Goal: Entertainment & Leisure: Browse casually

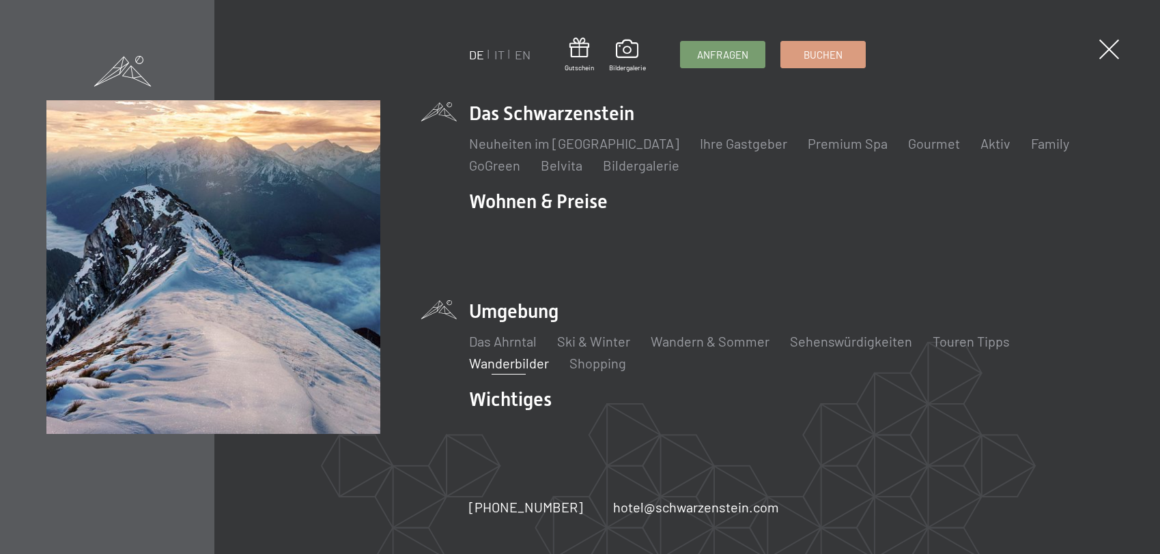
drag, startPoint x: 0, startPoint y: 0, endPoint x: 511, endPoint y: 348, distance: 618.2
click at [511, 355] on link "Wanderbilder" at bounding box center [509, 363] width 80 height 16
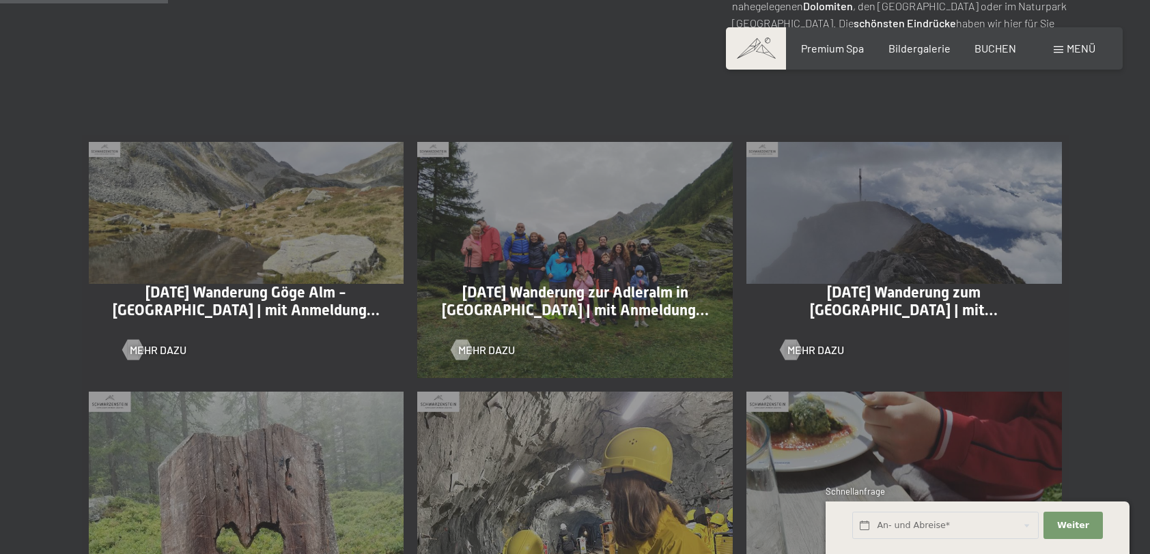
scroll to position [683, 0]
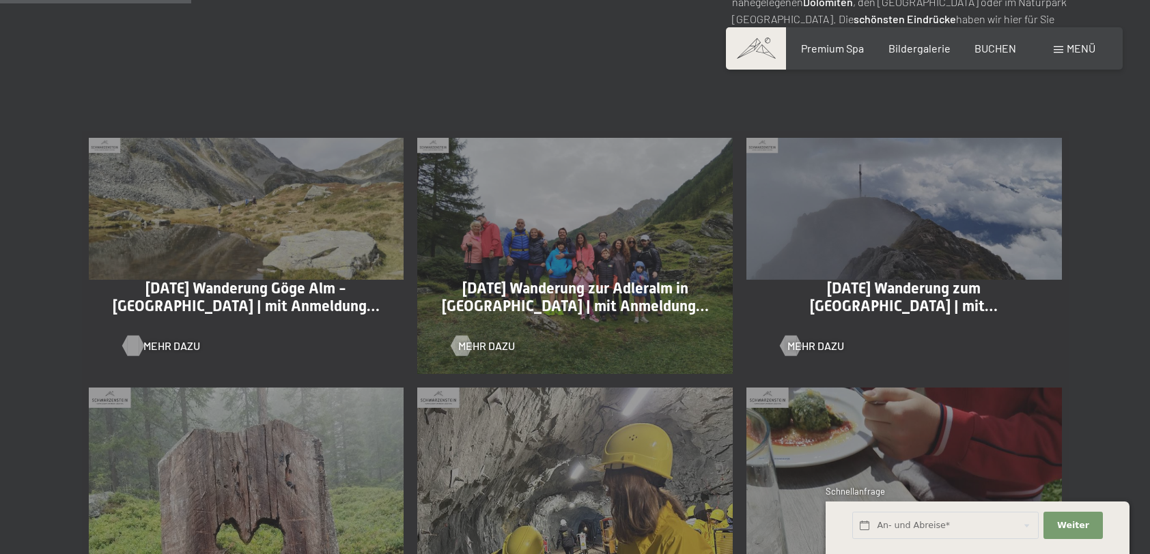
click at [139, 347] on div at bounding box center [133, 346] width 12 height 20
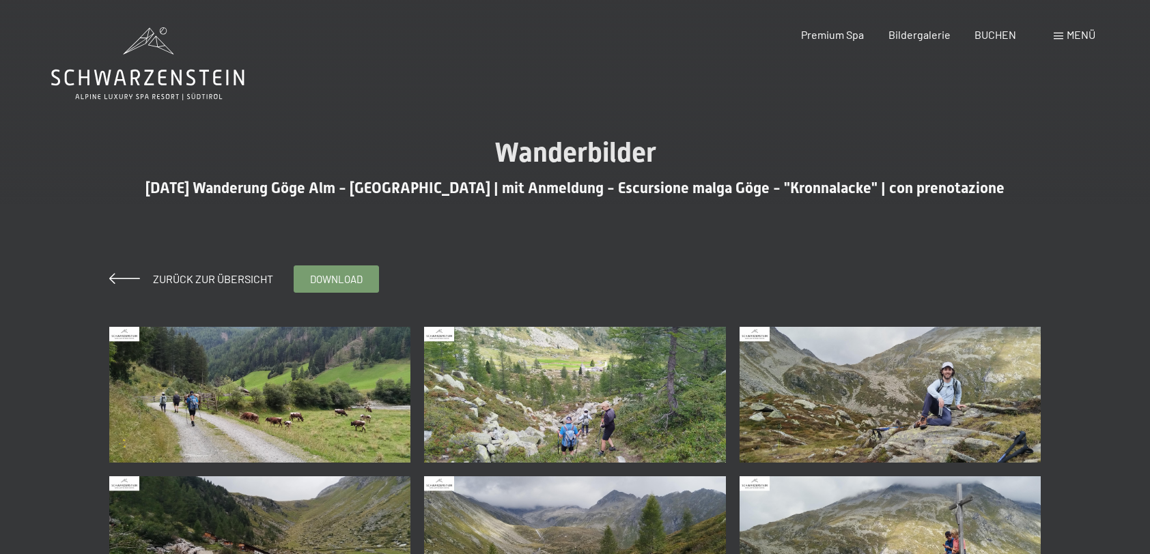
click at [333, 395] on img at bounding box center [260, 395] width 302 height 136
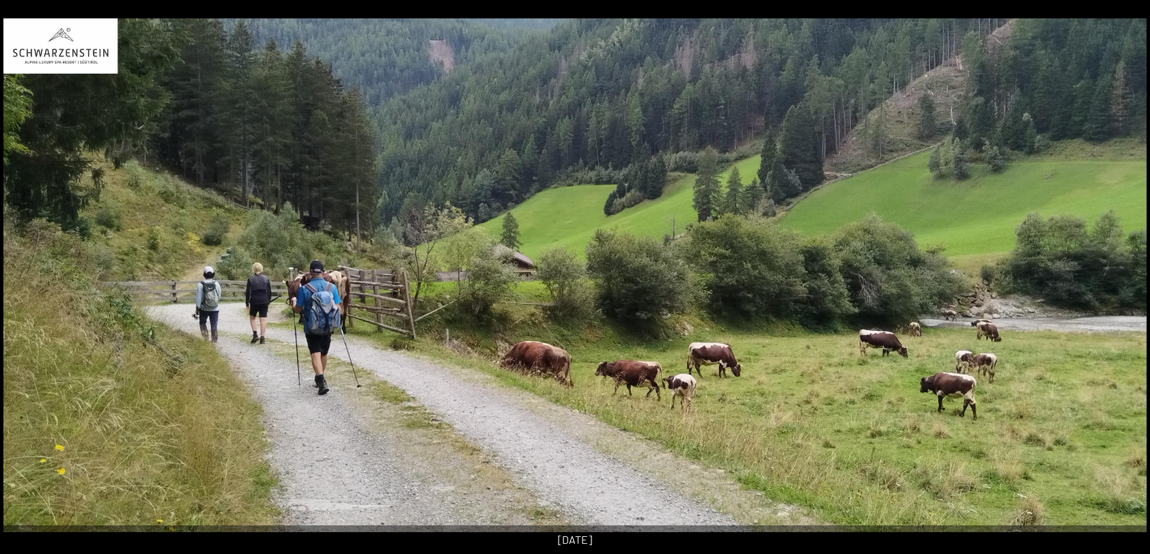
click at [1116, 284] on button "Next slide" at bounding box center [1128, 283] width 29 height 27
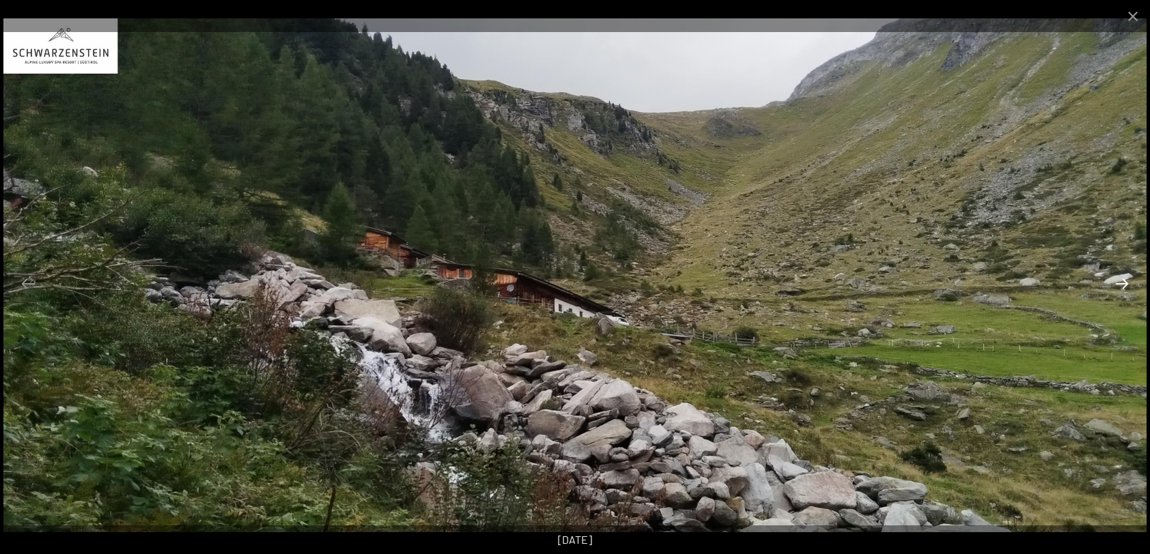
click at [1116, 284] on button "Next slide" at bounding box center [1122, 283] width 29 height 27
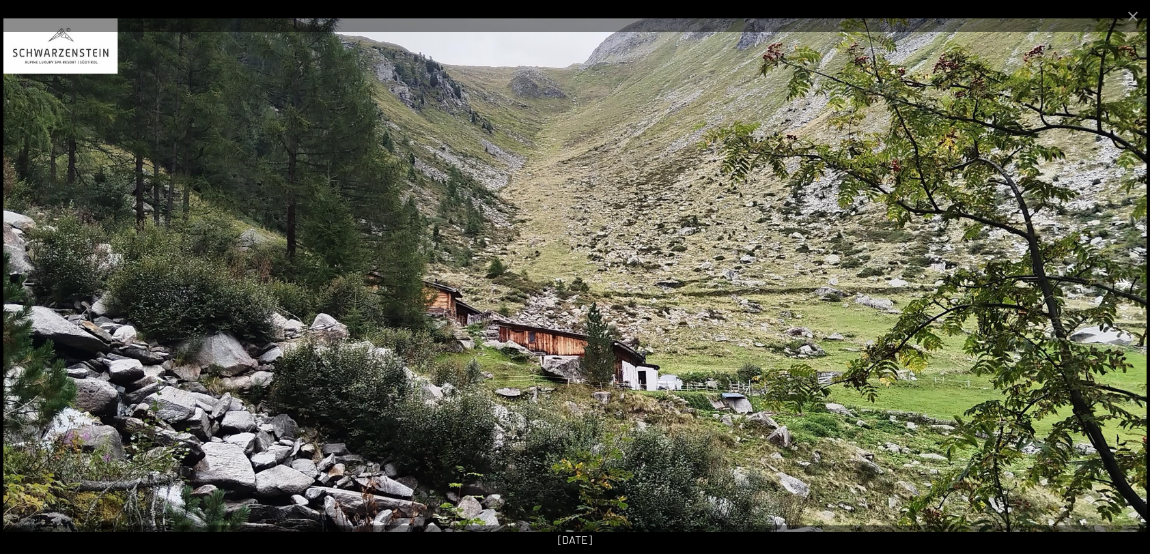
click at [1116, 284] on button "Next slide" at bounding box center [1122, 283] width 29 height 27
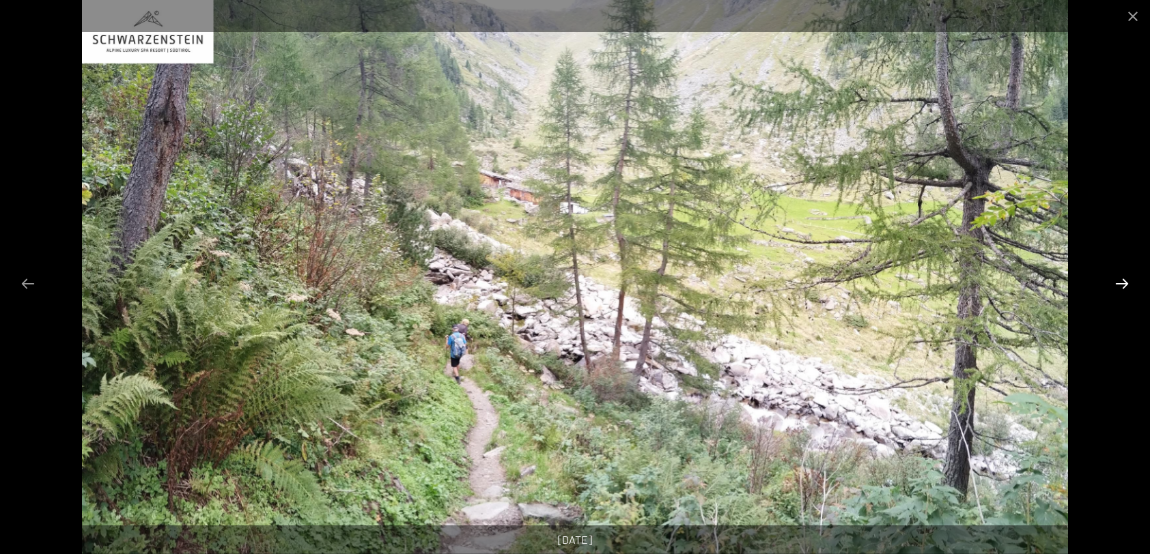
click at [1116, 284] on button "Next slide" at bounding box center [1122, 283] width 29 height 27
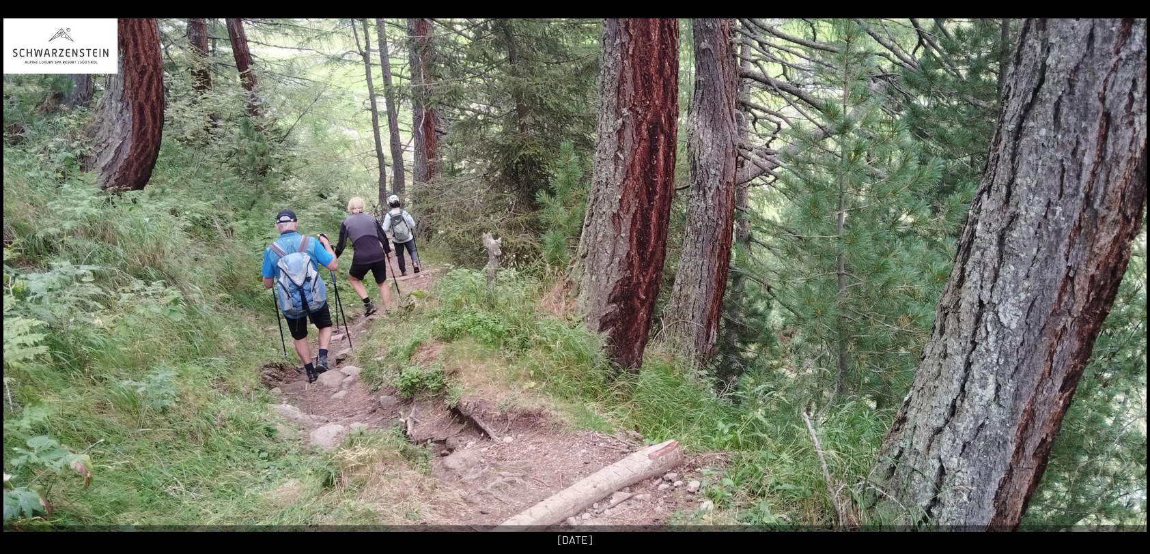
click at [1116, 284] on button "Next slide" at bounding box center [1128, 283] width 29 height 27
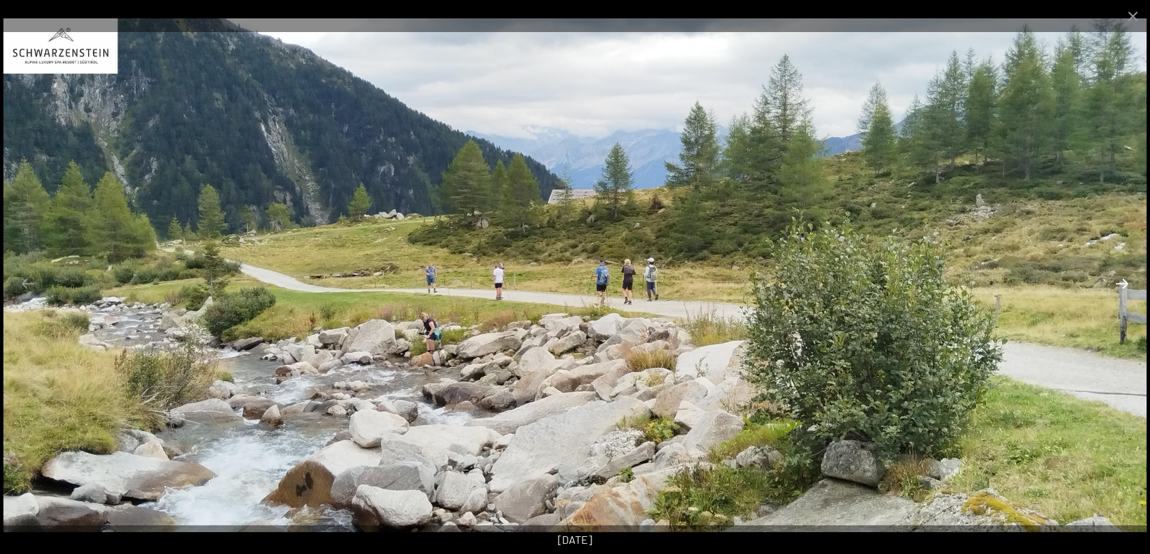
click at [1122, 282] on button "Next slide" at bounding box center [1122, 283] width 29 height 27
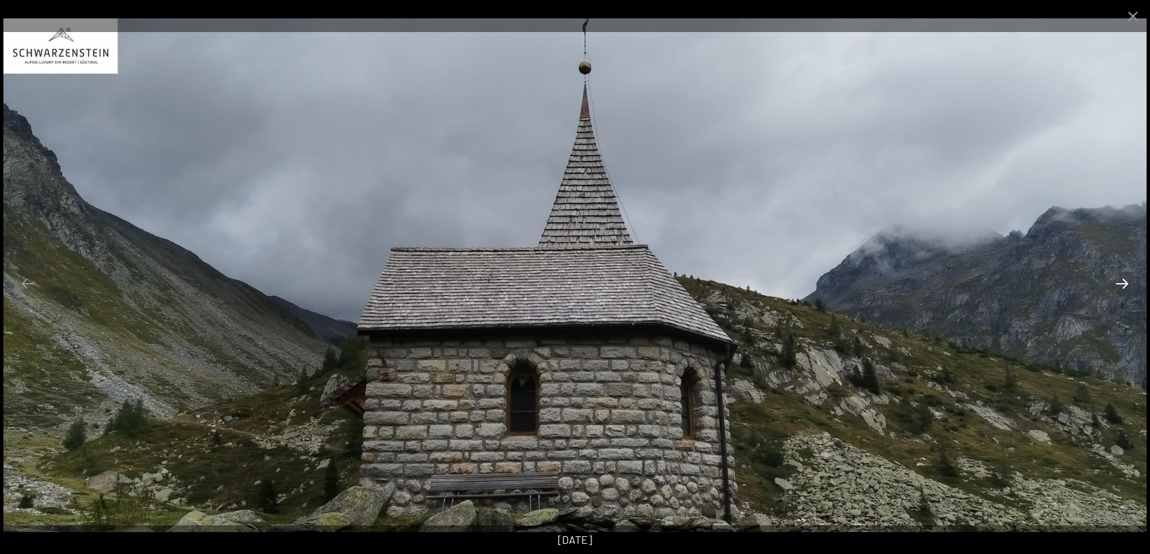
click at [1122, 282] on button "Next slide" at bounding box center [1122, 283] width 29 height 27
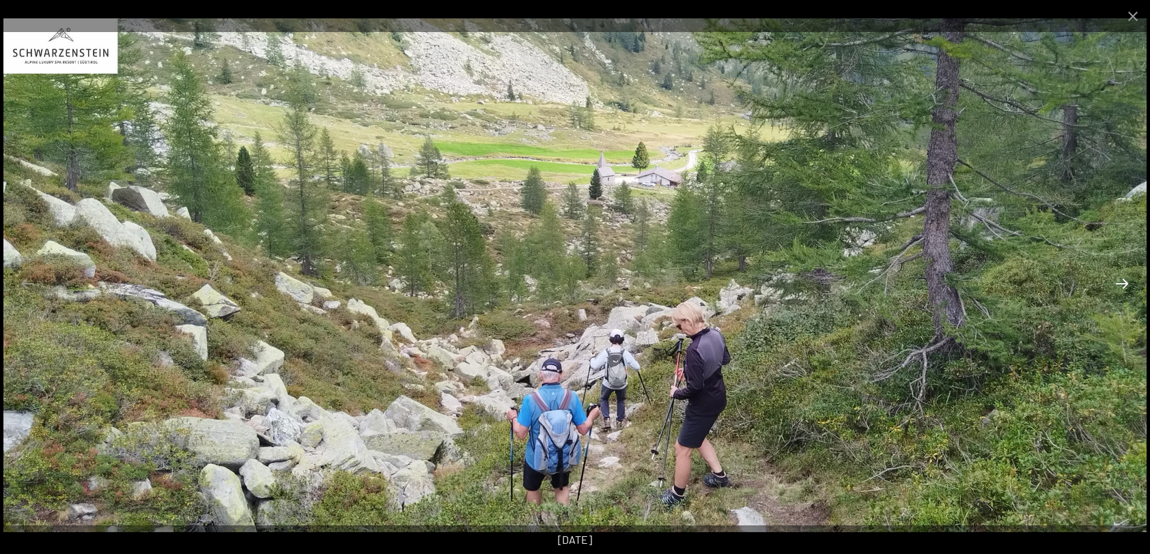
click at [1122, 282] on button "Next slide" at bounding box center [1122, 283] width 29 height 27
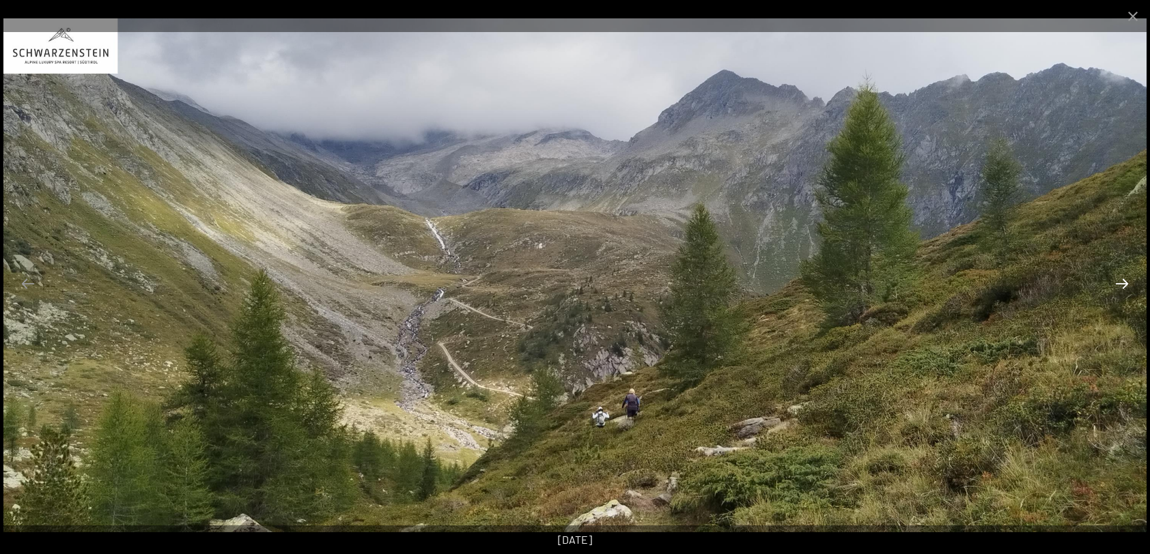
click at [1122, 282] on button "Next slide" at bounding box center [1122, 283] width 29 height 27
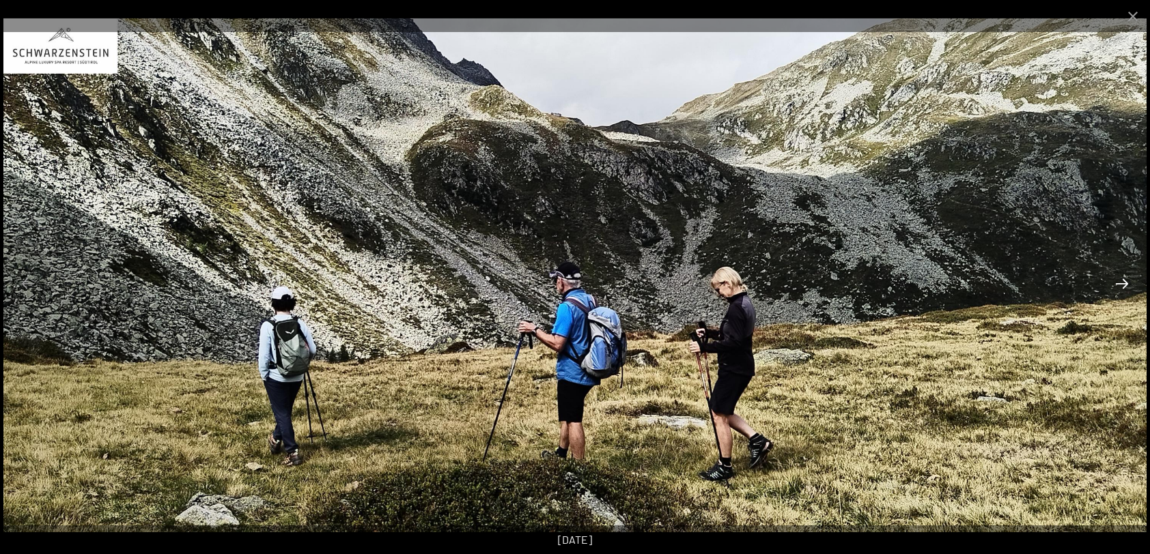
click at [1122, 282] on button "Next slide" at bounding box center [1122, 283] width 29 height 27
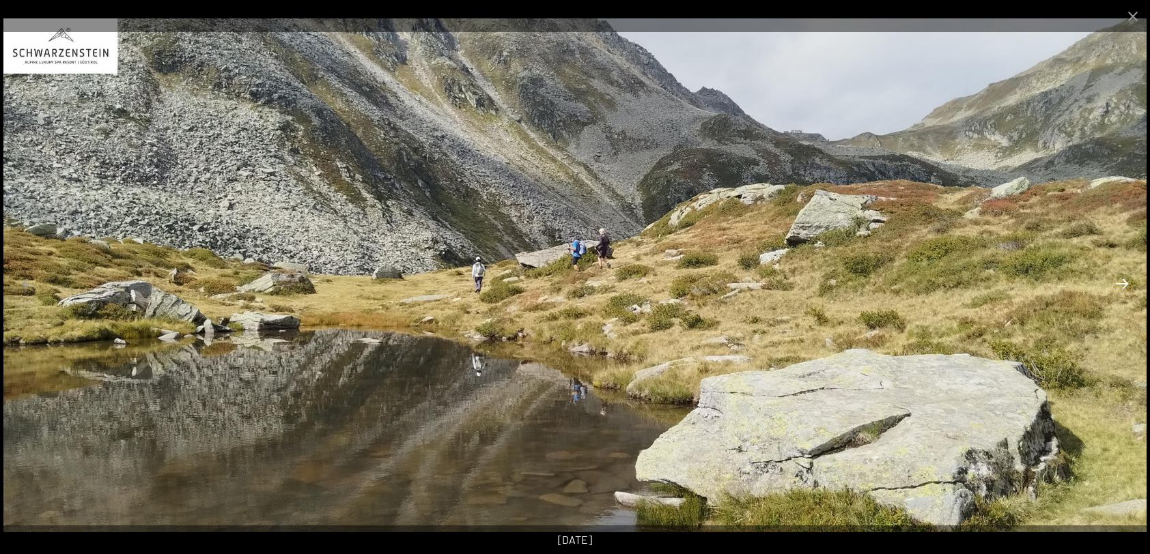
click at [1122, 282] on button "Next slide" at bounding box center [1122, 283] width 29 height 27
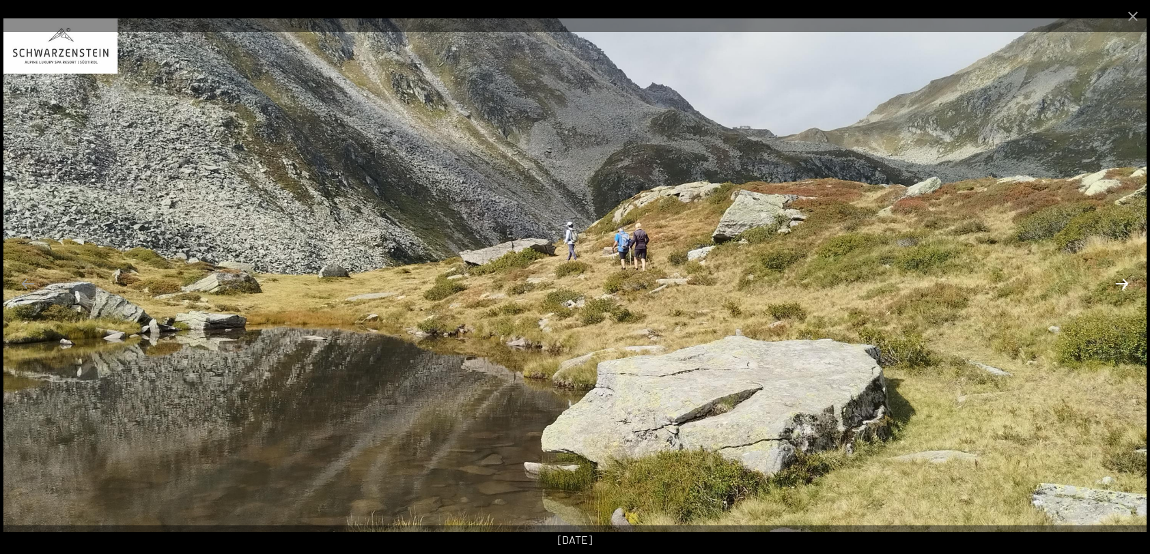
click at [1122, 282] on button "Next slide" at bounding box center [1122, 283] width 29 height 27
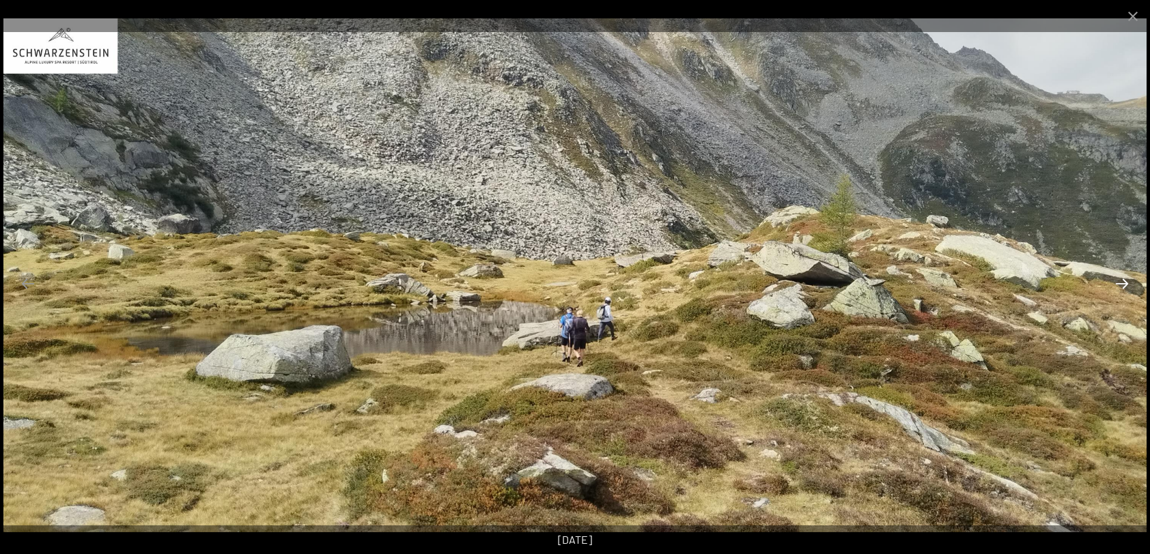
click at [1122, 282] on button "Next slide" at bounding box center [1122, 283] width 29 height 27
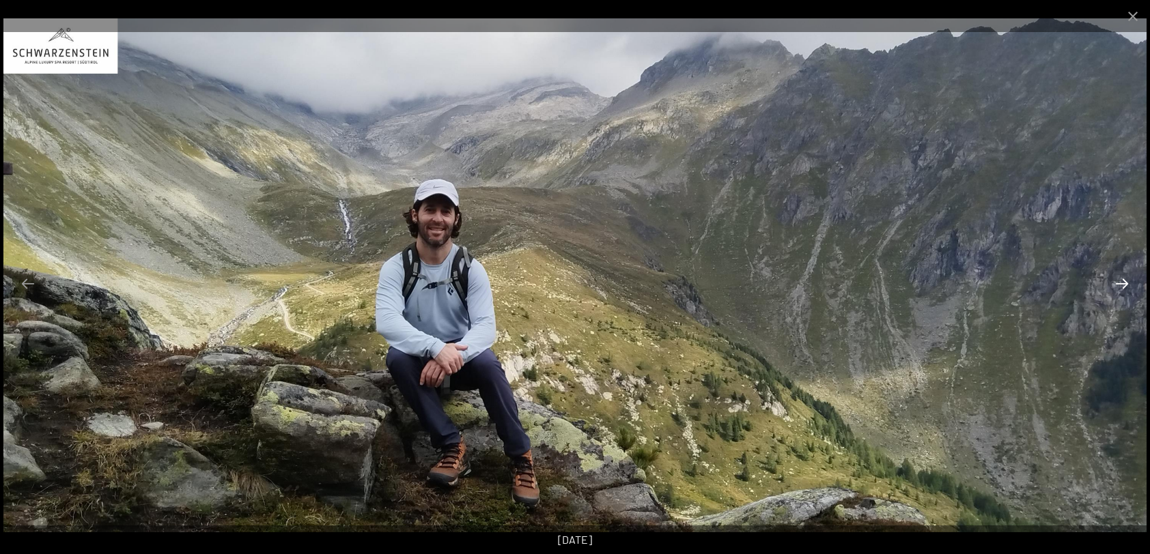
click at [1122, 282] on button "Next slide" at bounding box center [1122, 283] width 29 height 27
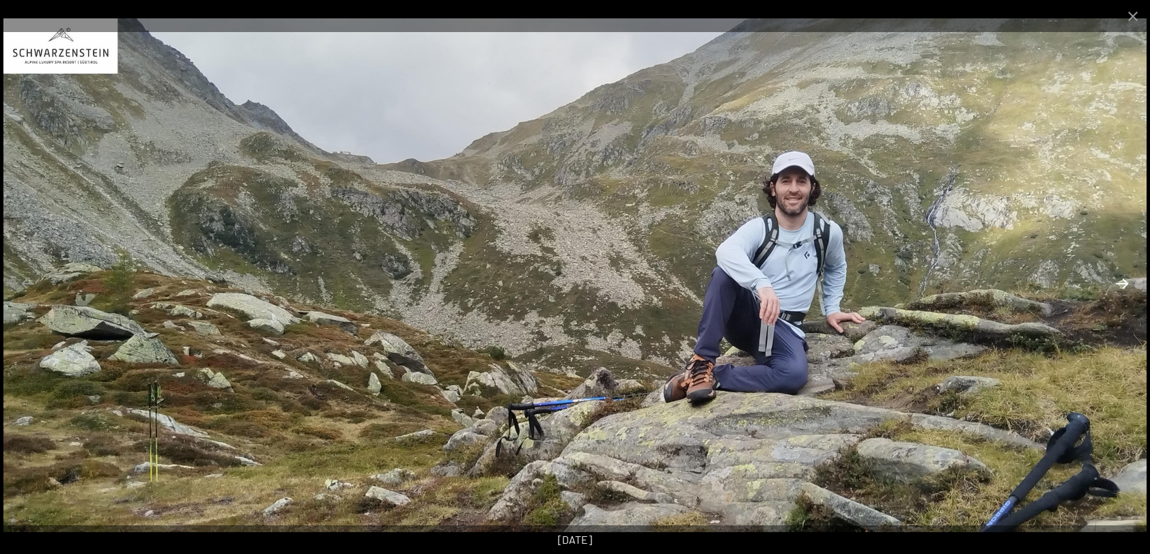
click at [1122, 282] on button "Next slide" at bounding box center [1122, 283] width 29 height 27
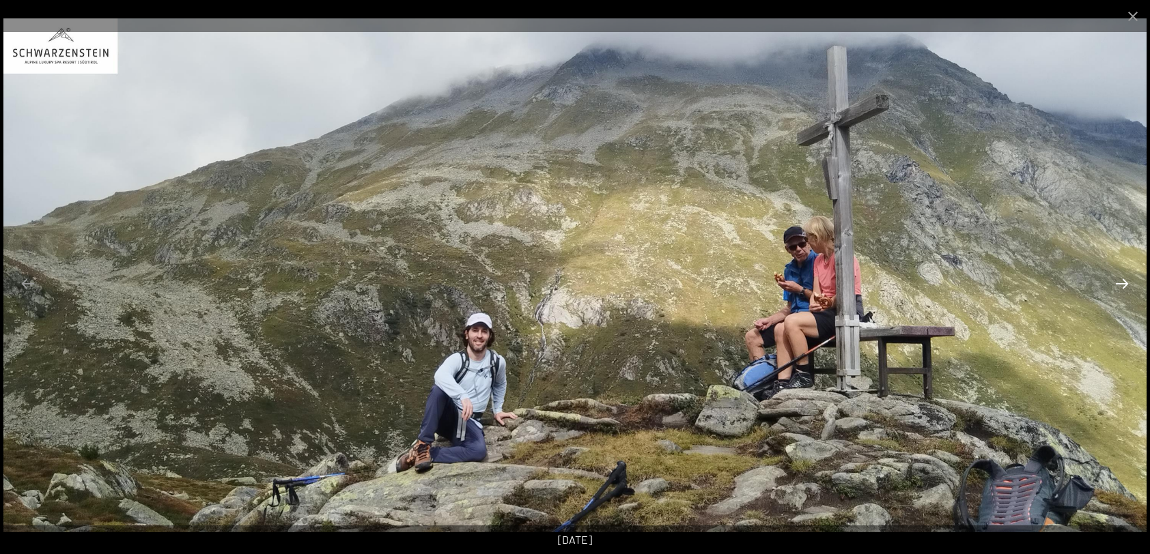
click at [1122, 282] on button "Next slide" at bounding box center [1122, 283] width 29 height 27
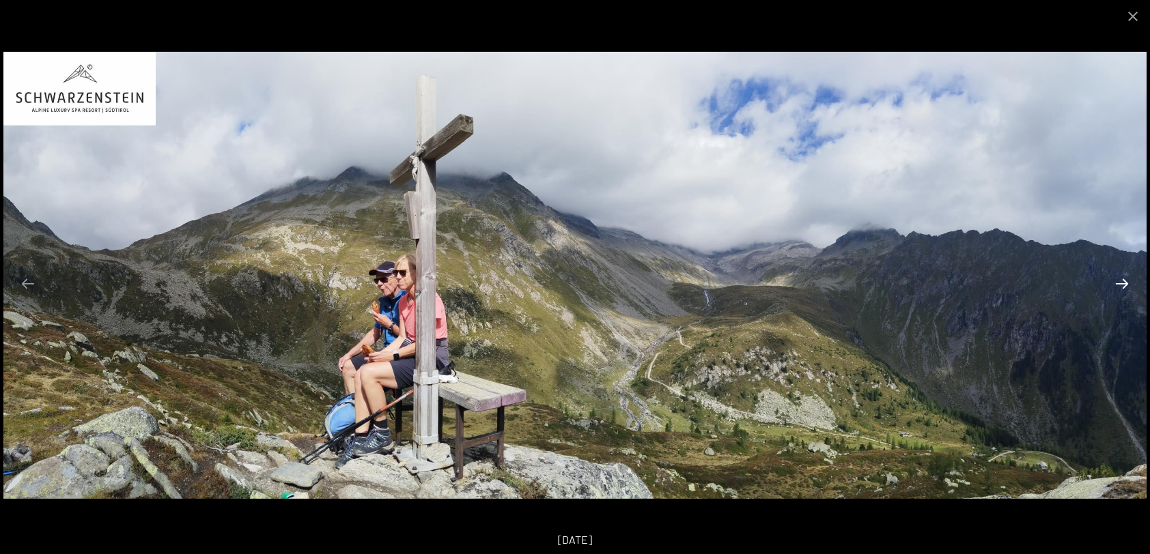
click at [1122, 282] on button "Next slide" at bounding box center [1122, 283] width 29 height 27
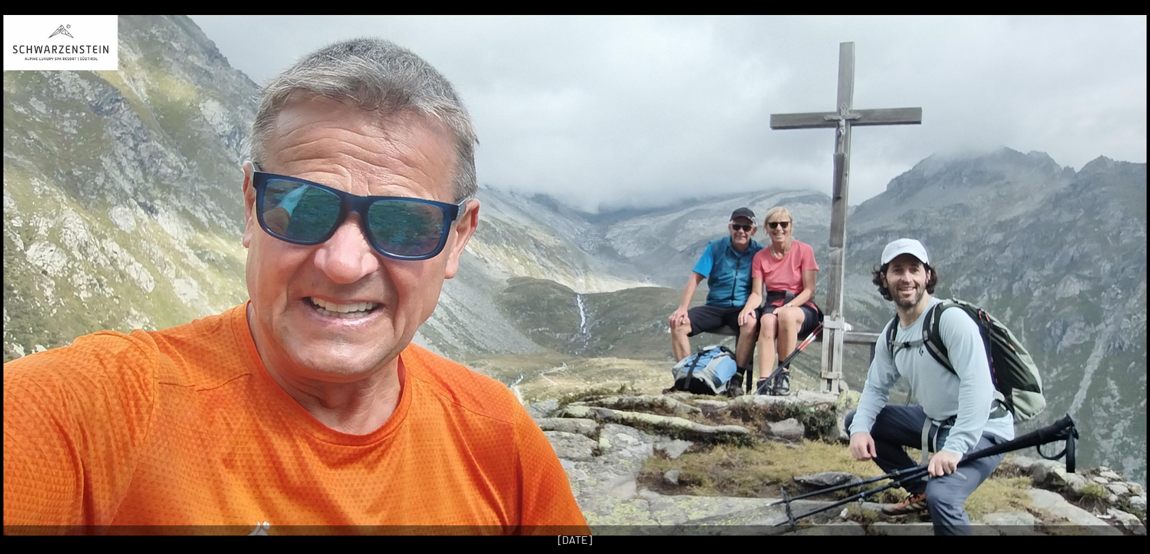
click at [1123, 285] on button "Next slide" at bounding box center [1128, 283] width 29 height 27
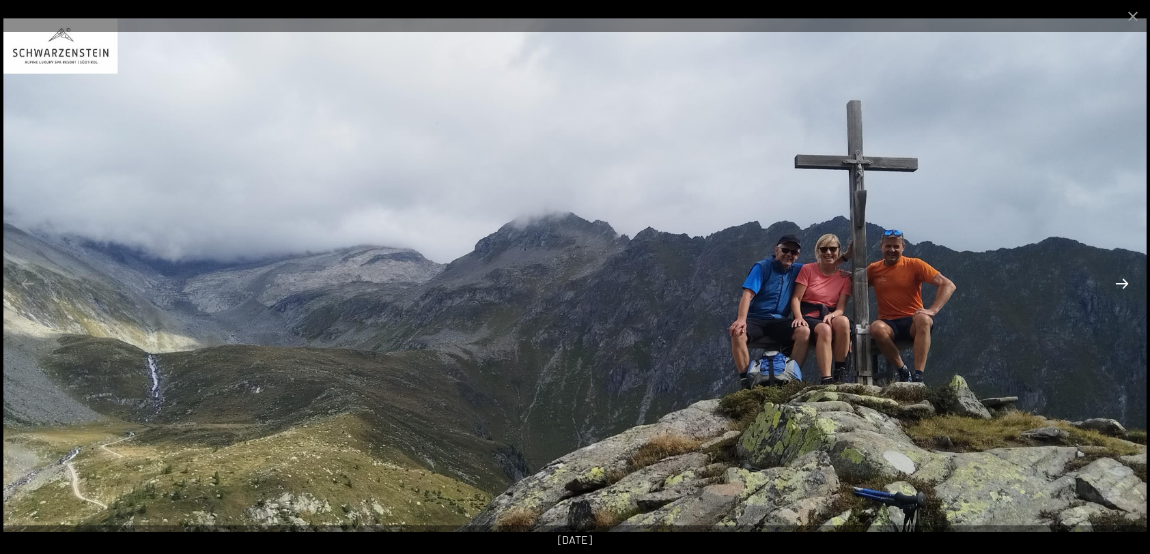
click at [1123, 285] on button "Next slide" at bounding box center [1122, 283] width 29 height 27
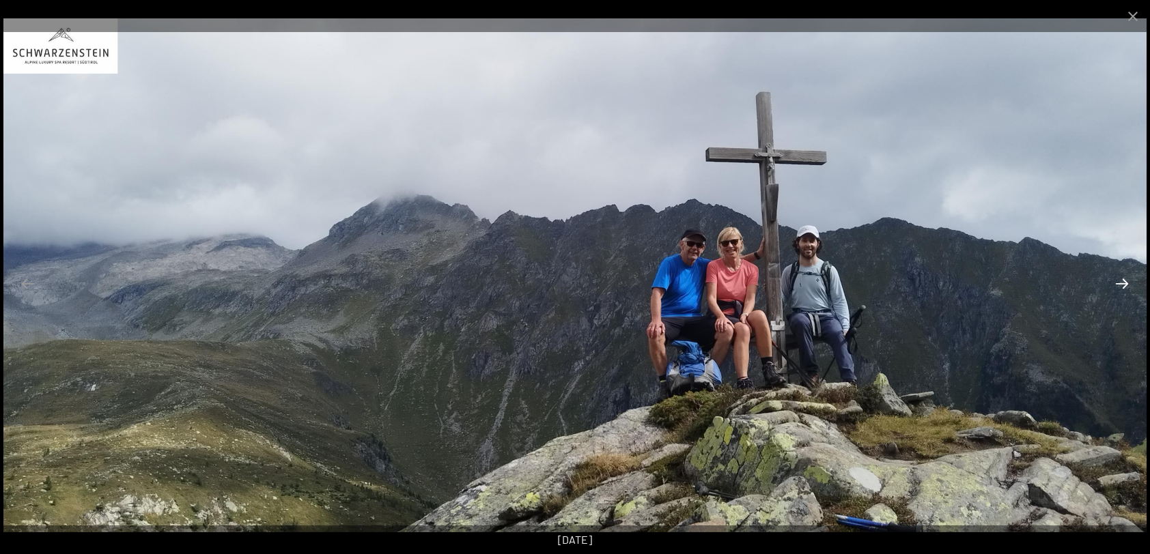
click at [1123, 285] on button "Next slide" at bounding box center [1122, 283] width 29 height 27
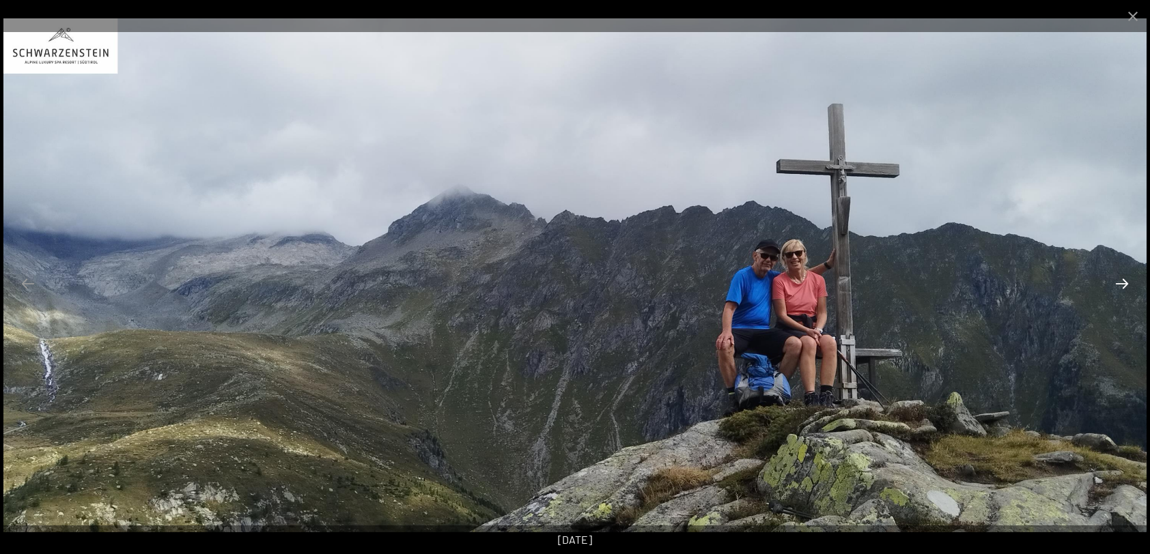
click at [1123, 285] on button "Next slide" at bounding box center [1122, 283] width 29 height 27
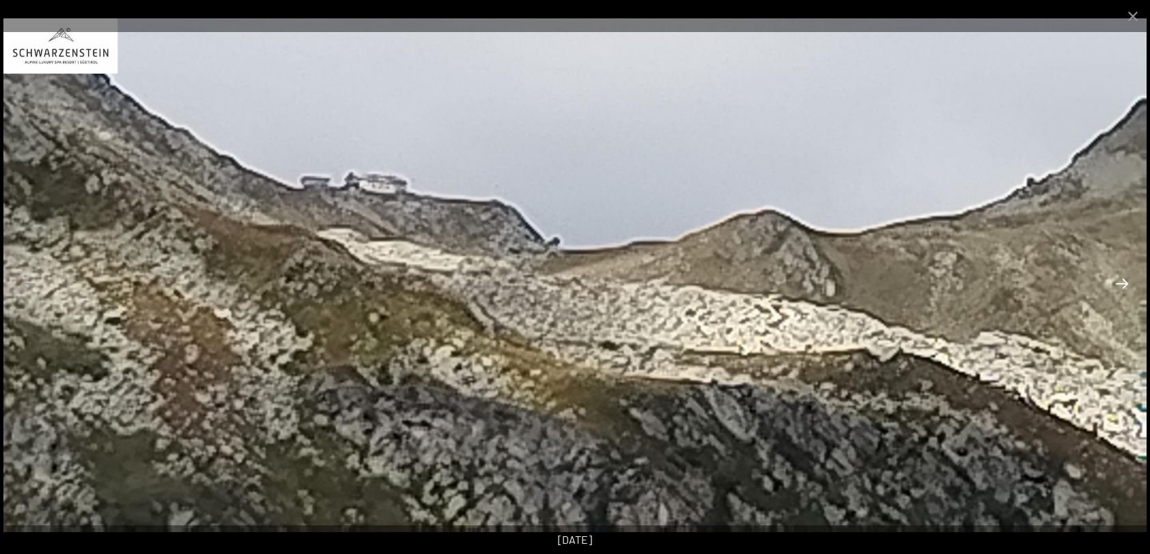
click at [1123, 285] on button "Next slide" at bounding box center [1122, 283] width 29 height 27
